Goal: Information Seeking & Learning: Learn about a topic

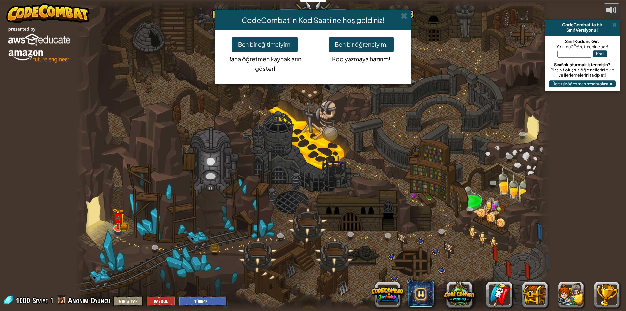
select select "tr"
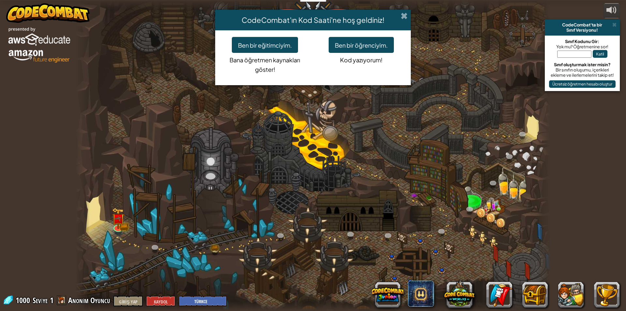
click at [402, 16] on span at bounding box center [404, 15] width 7 height 7
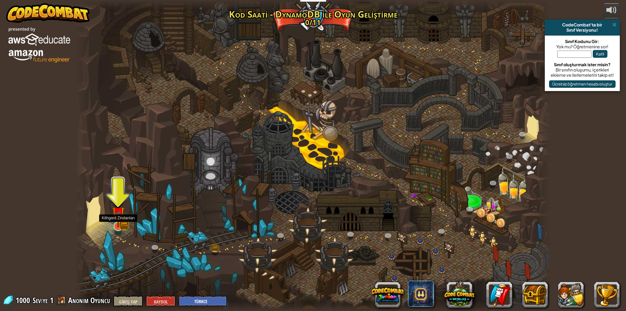
click at [117, 219] on img at bounding box center [118, 213] width 13 height 28
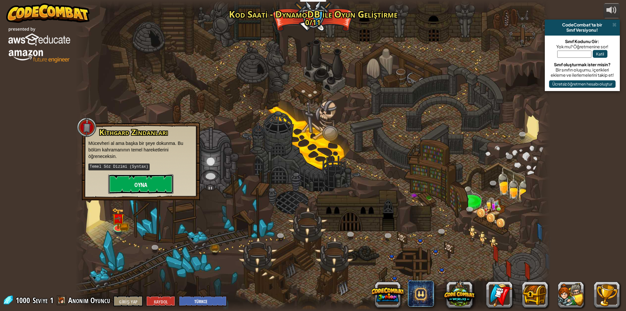
click at [151, 184] on button "Oyna" at bounding box center [140, 184] width 65 height 20
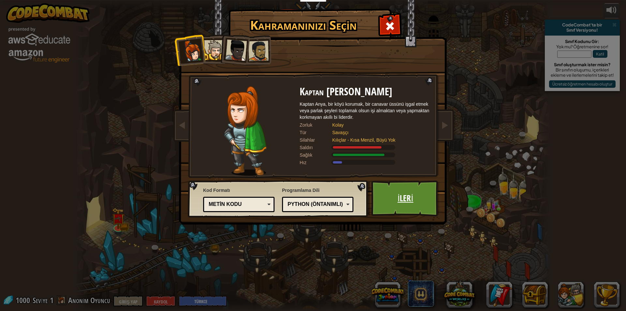
click at [400, 201] on font "İleri" at bounding box center [406, 198] width 16 height 12
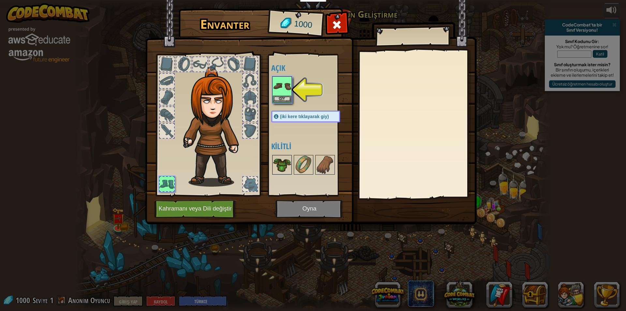
drag, startPoint x: 286, startPoint y: 162, endPoint x: 280, endPoint y: 161, distance: 6.0
click at [280, 161] on img at bounding box center [282, 165] width 18 height 18
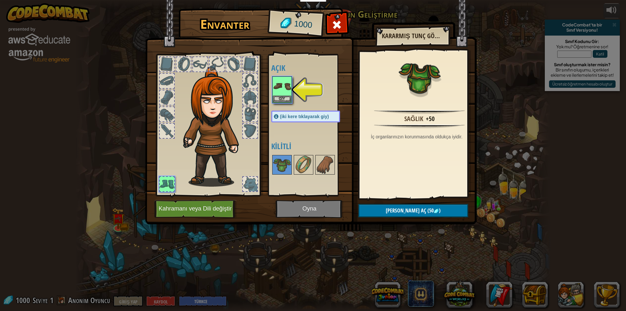
click at [213, 142] on img at bounding box center [215, 127] width 70 height 120
click at [290, 88] on img at bounding box center [282, 86] width 18 height 18
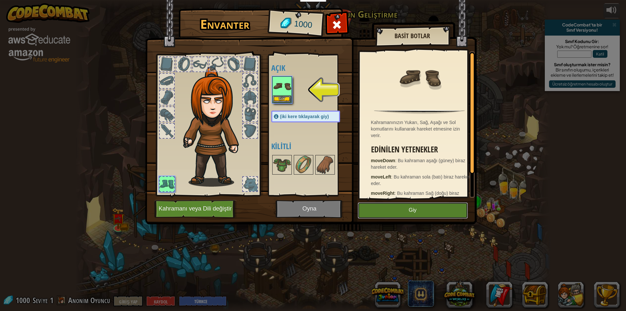
click at [391, 209] on button "Giy" at bounding box center [413, 210] width 110 height 16
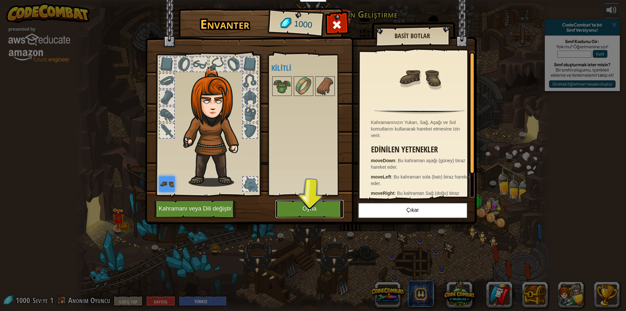
click at [316, 205] on button "Oyna" at bounding box center [310, 209] width 68 height 18
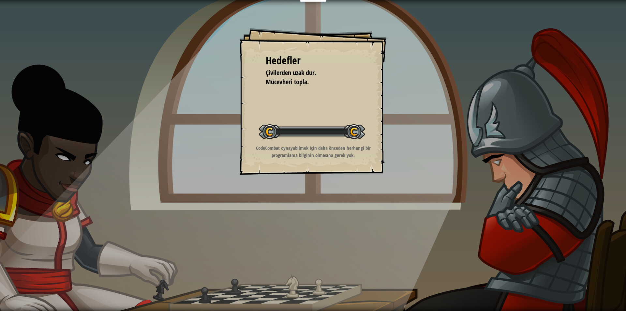
click at [315, 205] on div "Hedefler Çivilerden uzak dur. Mücevheri topla. Seviyeyi Başlat Yüklenemiyor Bu …" at bounding box center [313, 155] width 626 height 311
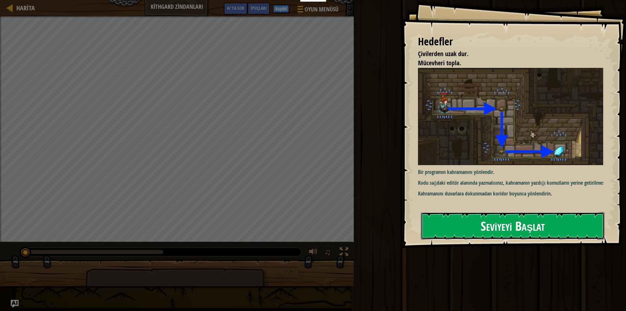
click at [494, 221] on font "Seviyeyi Başlat" at bounding box center [513, 226] width 64 height 18
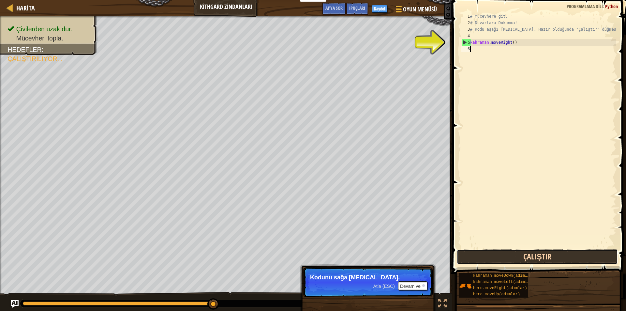
click at [511, 255] on button "Çalıştır" at bounding box center [537, 256] width 161 height 15
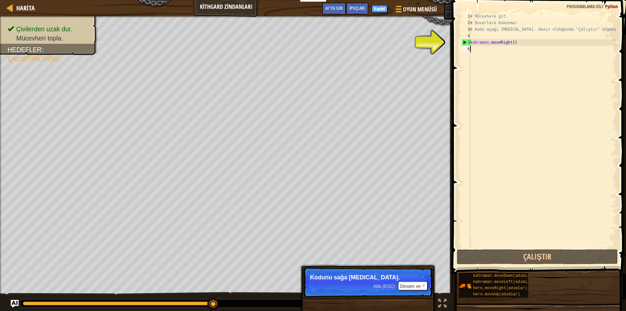
click at [471, 50] on div "# Mücevhere git. # Duvarlara Dokunma! # Kodu aşağı [MEDICAL_DATA]. Hazır olduğu…" at bounding box center [542, 137] width 147 height 248
click at [470, 50] on div "6" at bounding box center [465, 49] width 9 height 7
click at [470, 50] on font "6" at bounding box center [469, 49] width 2 height 5
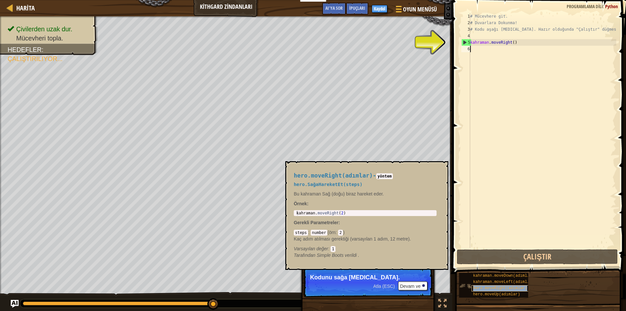
click at [488, 288] on font "hero.moveRight(adımlar)" at bounding box center [500, 288] width 54 height 5
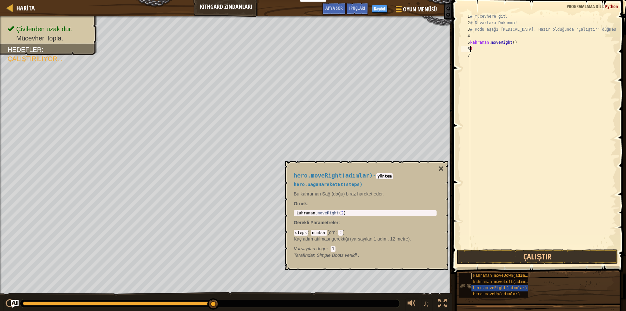
type textarea "1"
